Goal: Communication & Community: Answer question/provide support

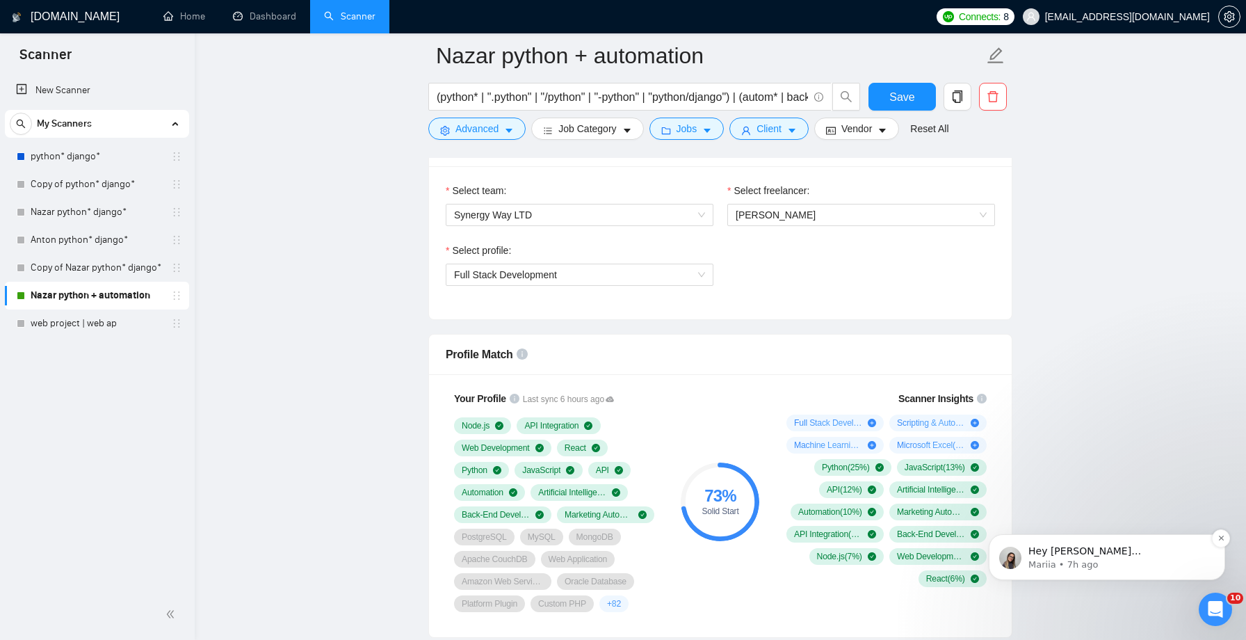
click at [1065, 562] on p "Mariia • 7h ago" at bounding box center [1117, 564] width 179 height 13
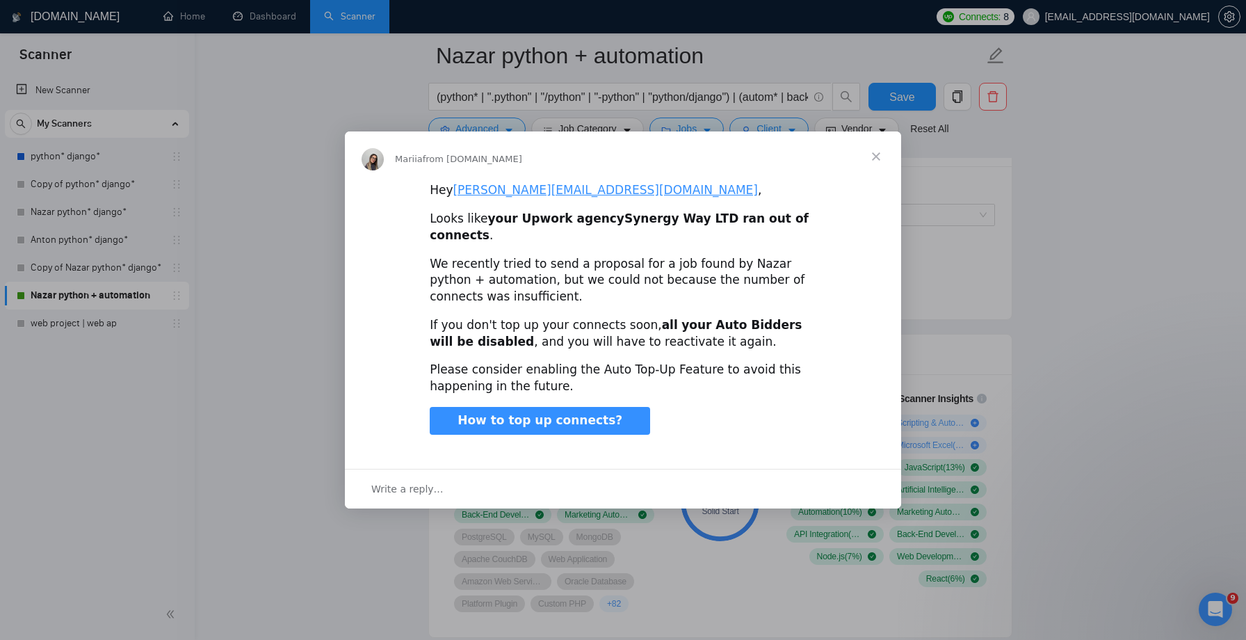
click at [881, 159] on span "Close" at bounding box center [876, 156] width 50 height 50
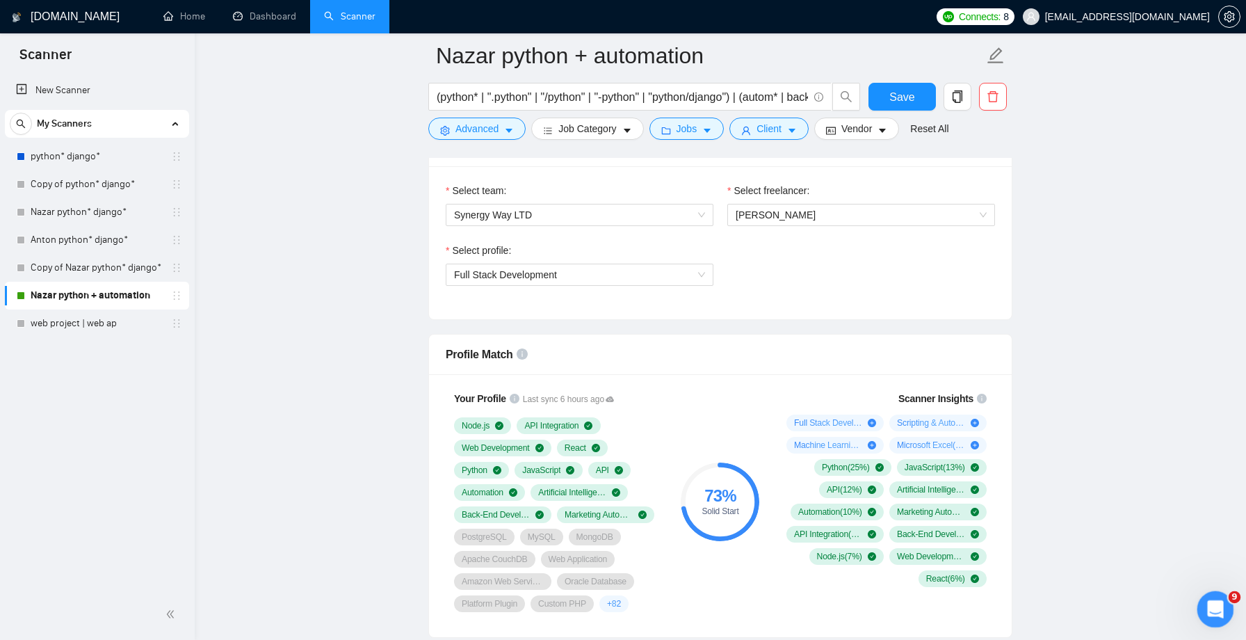
click at [1222, 615] on div "Open Intercom Messenger" at bounding box center [1213, 607] width 46 height 46
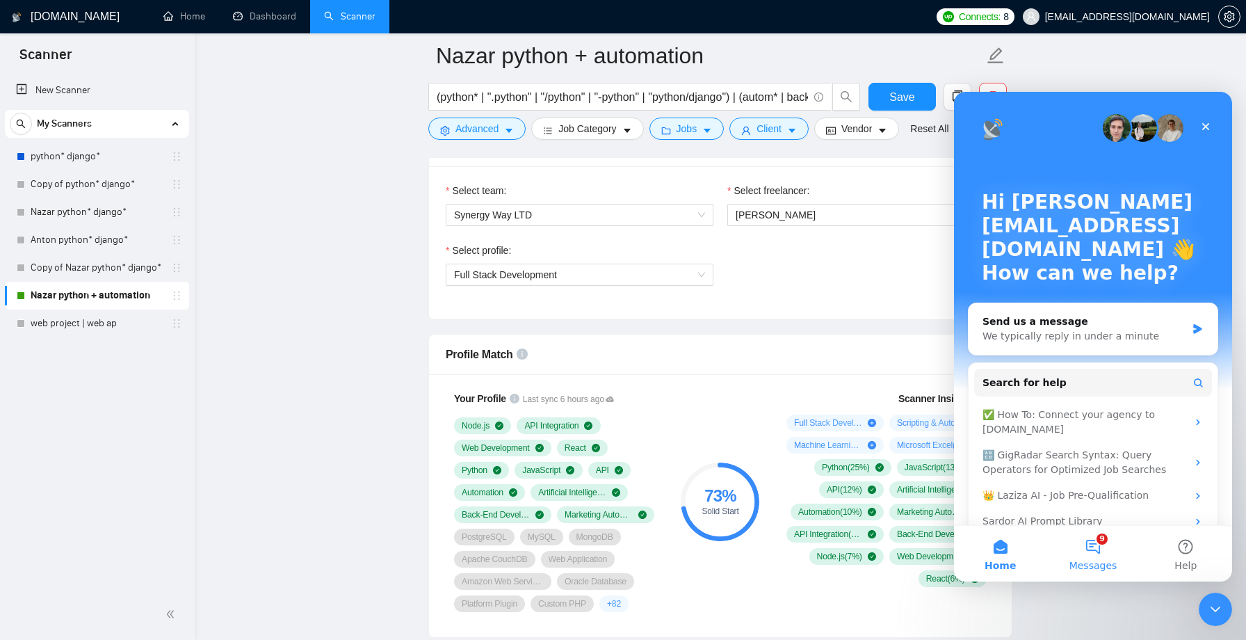
click at [1099, 546] on button "9 Messages" at bounding box center [1092, 554] width 92 height 56
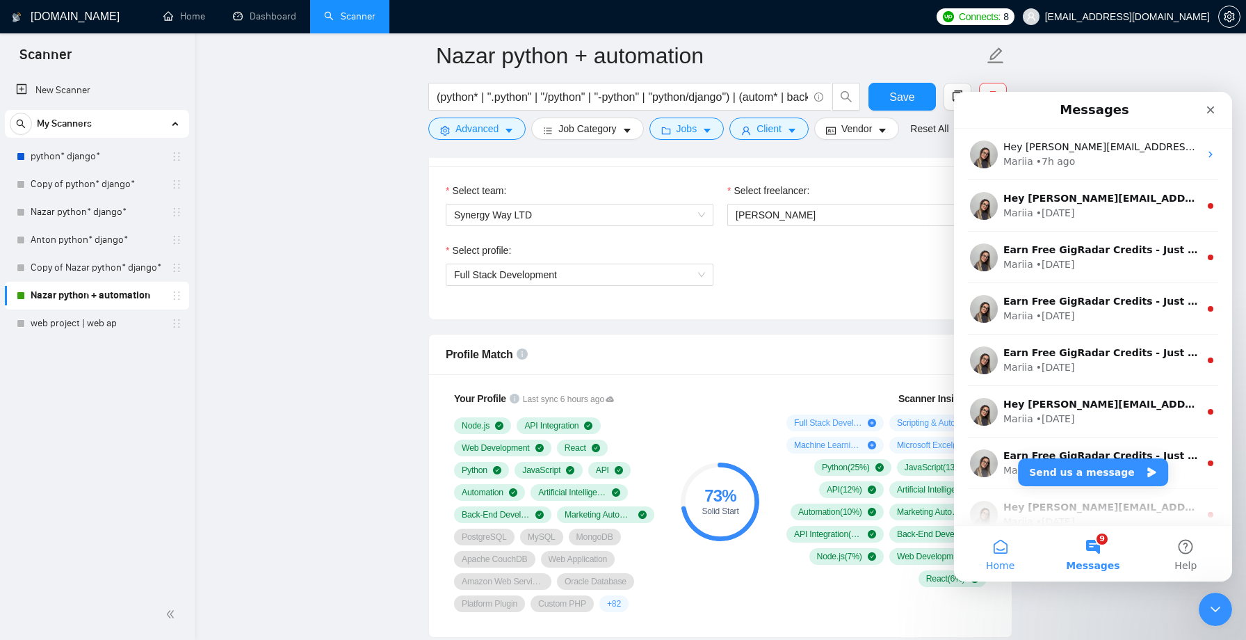
click at [1007, 546] on button "Home" at bounding box center [1000, 554] width 92 height 56
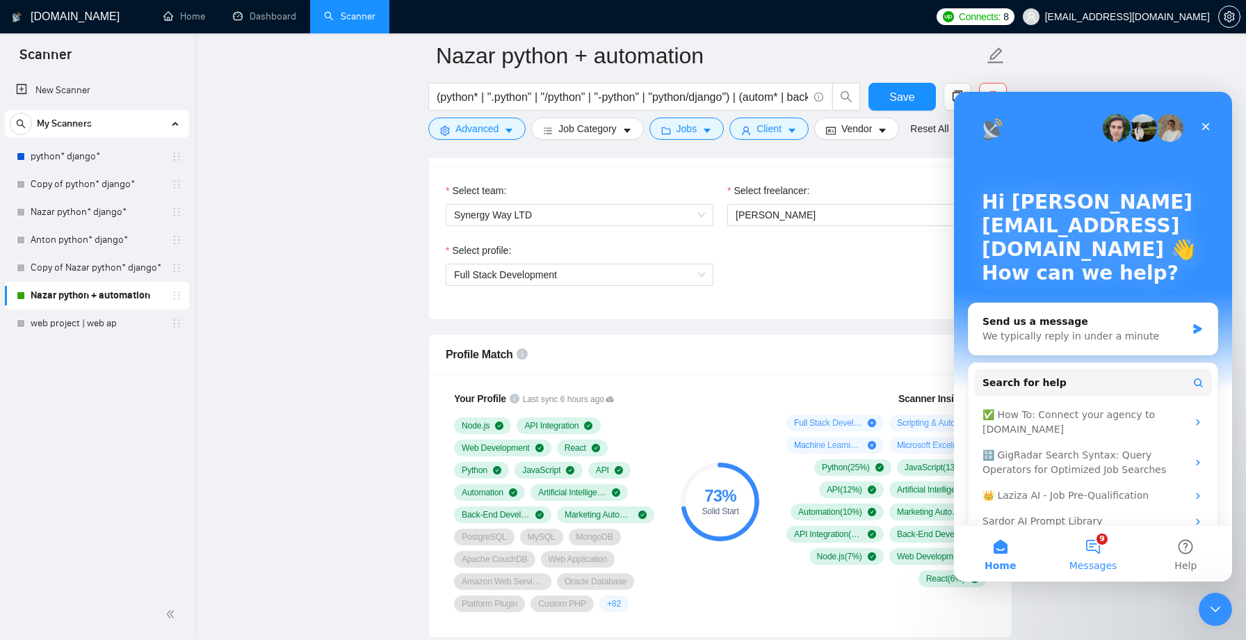
click at [1089, 544] on button "9 Messages" at bounding box center [1092, 554] width 92 height 56
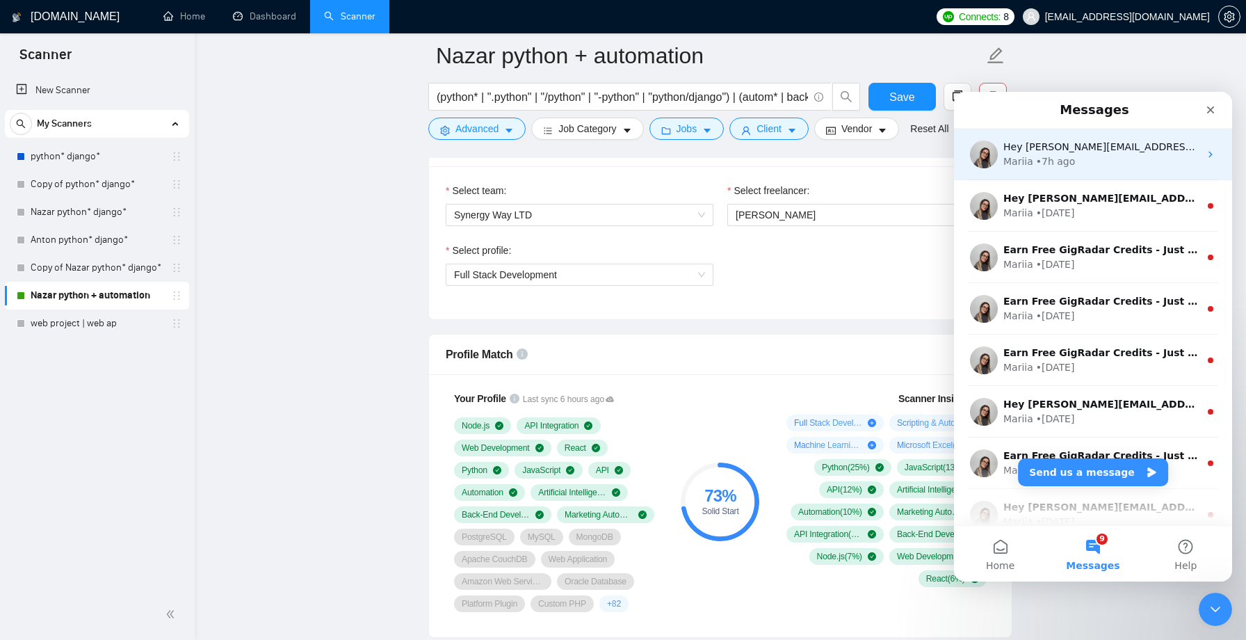
click at [1098, 159] on div "Mariia • 7h ago" at bounding box center [1101, 161] width 196 height 15
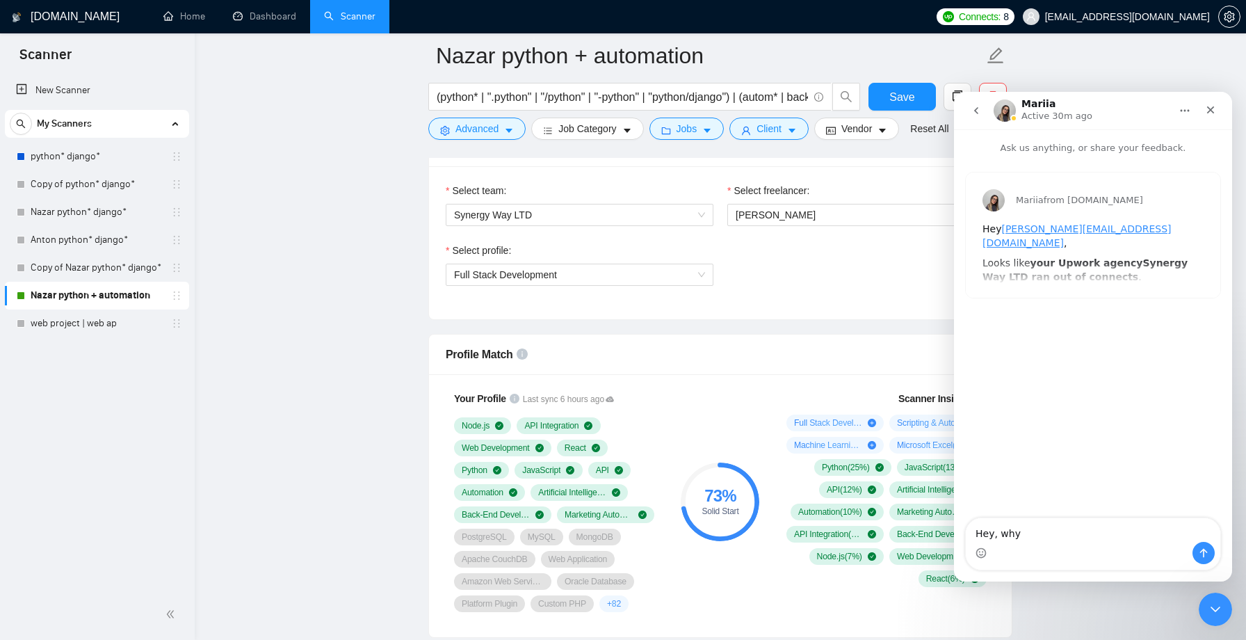
type textarea "Hey, why"
click at [1210, 118] on div "Close" at bounding box center [1210, 109] width 25 height 25
